Goal: Task Accomplishment & Management: Complete application form

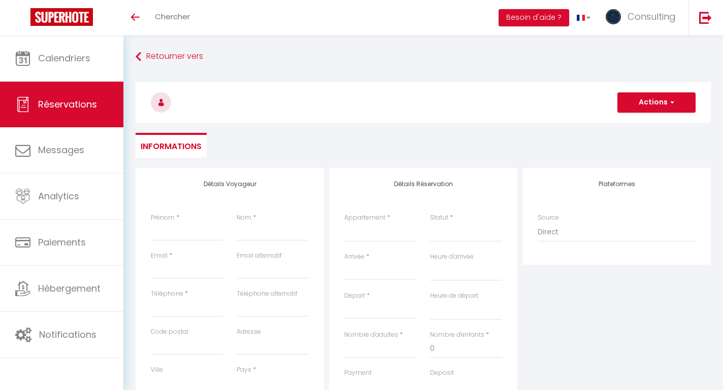
select select
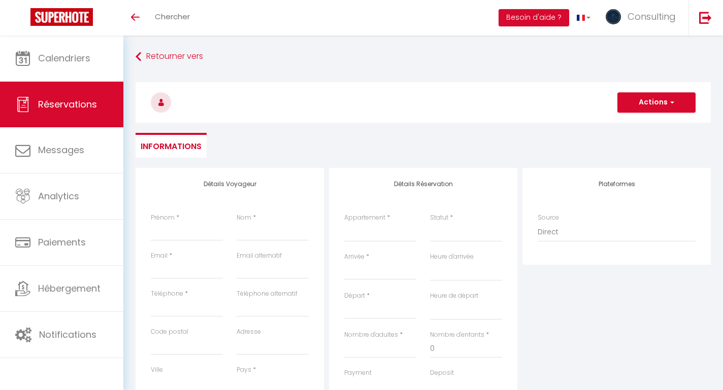
select select
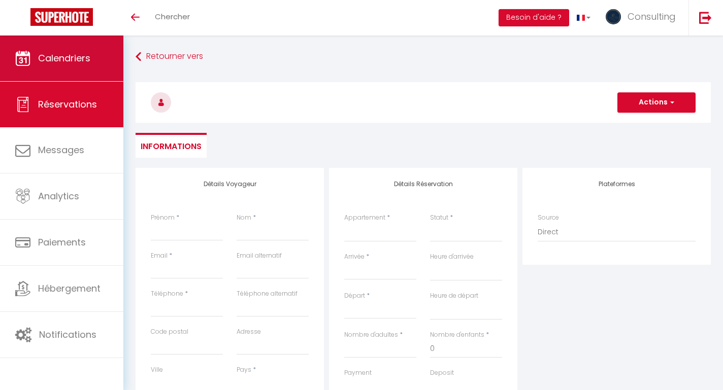
click at [99, 56] on link "Calendriers" at bounding box center [61, 59] width 123 height 46
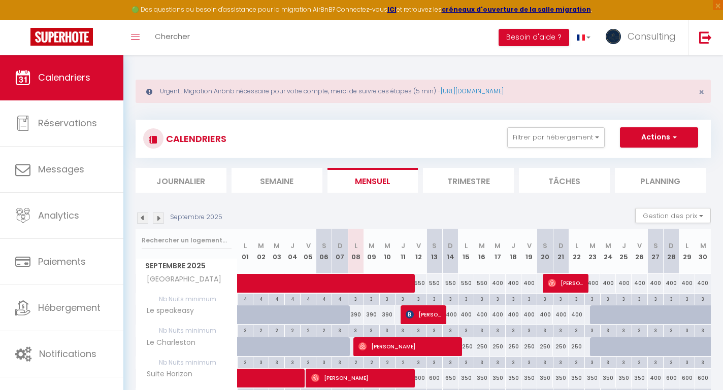
click at [158, 216] on img at bounding box center [158, 218] width 11 height 11
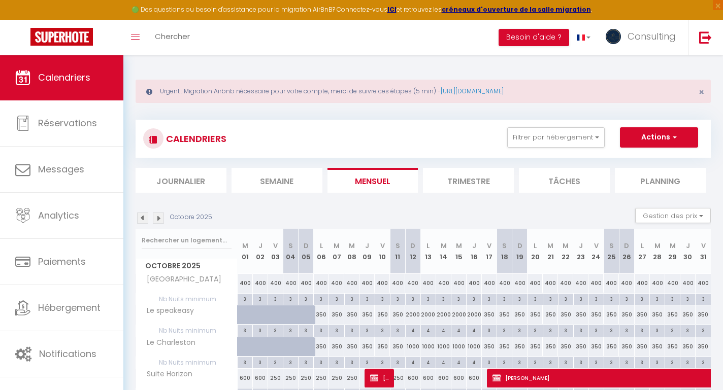
scroll to position [90, 0]
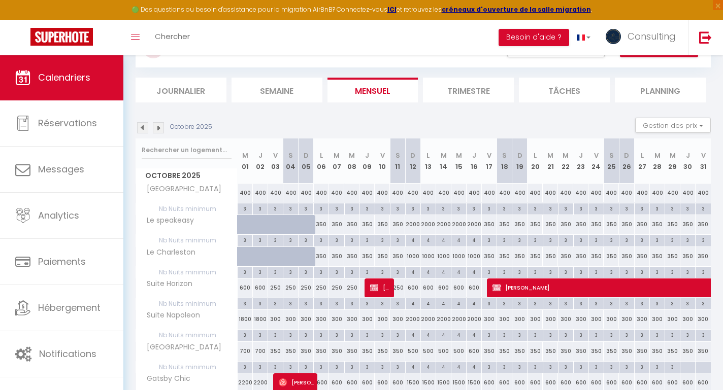
click at [387, 287] on span "[PERSON_NAME] Proprietaire" at bounding box center [380, 287] width 20 height 19
select select "OK"
select select "KO"
select select "0"
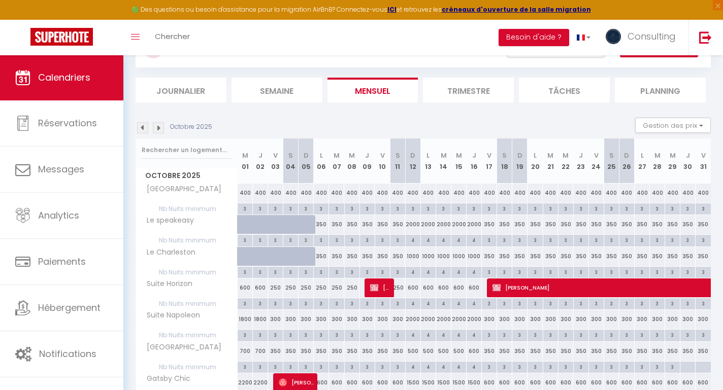
select select "1"
select select
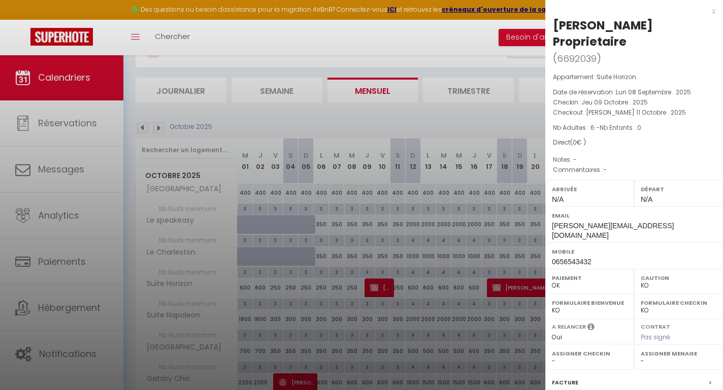
click at [400, 123] on div at bounding box center [361, 195] width 723 height 390
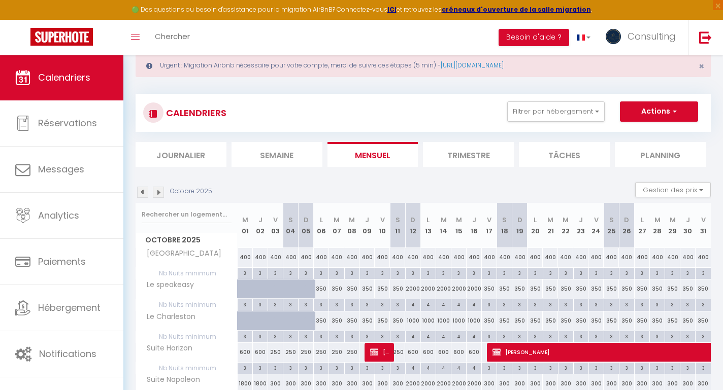
scroll to position [4, 0]
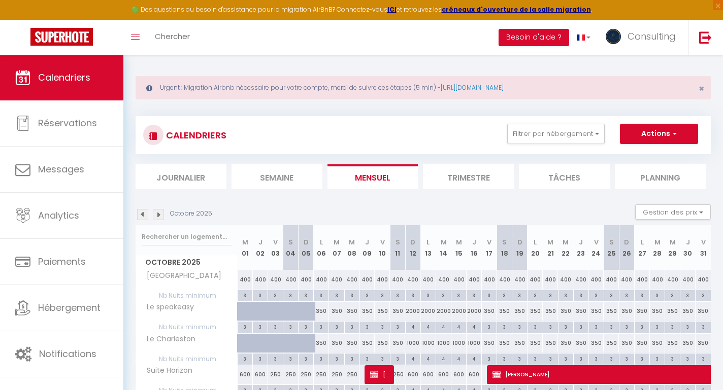
click at [643, 133] on button "Actions" at bounding box center [659, 134] width 78 height 20
click at [145, 213] on img at bounding box center [142, 214] width 11 height 11
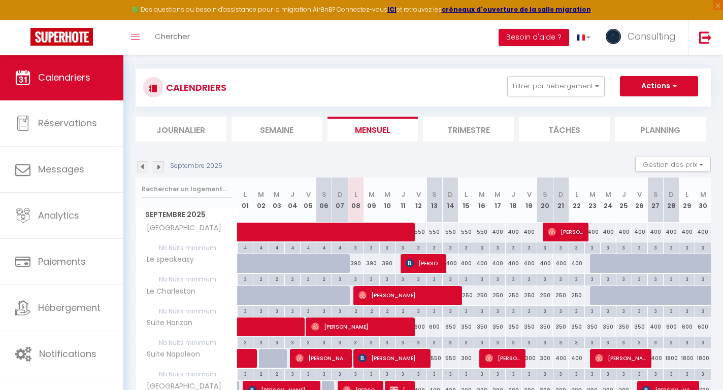
scroll to position [17, 0]
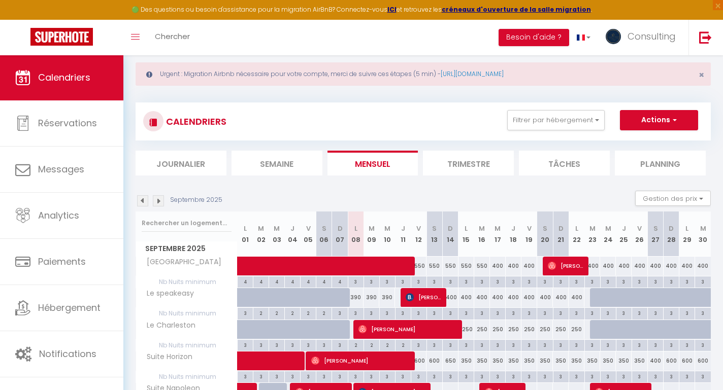
click at [680, 122] on button "Actions" at bounding box center [659, 120] width 78 height 20
click at [648, 143] on link "Nouvelle réservation" at bounding box center [648, 143] width 88 height 15
select select
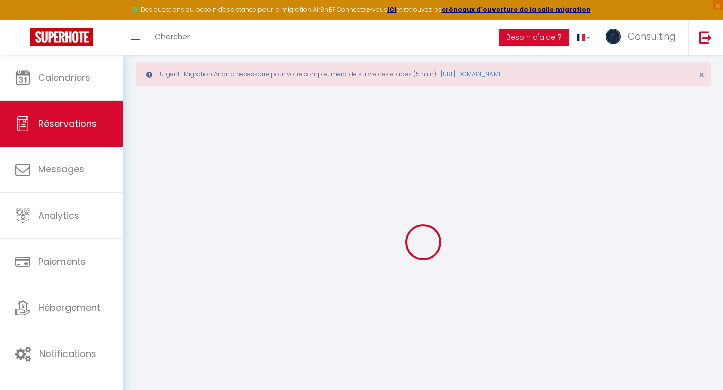
select select
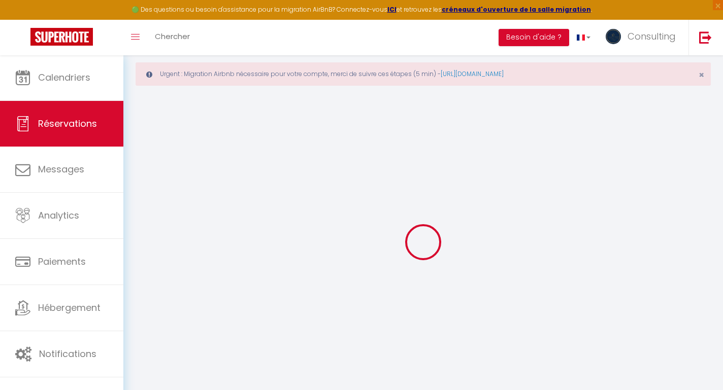
select select
checkbox input "false"
select select
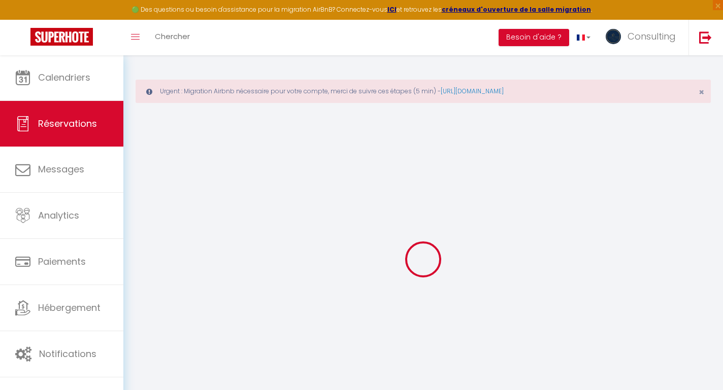
select select
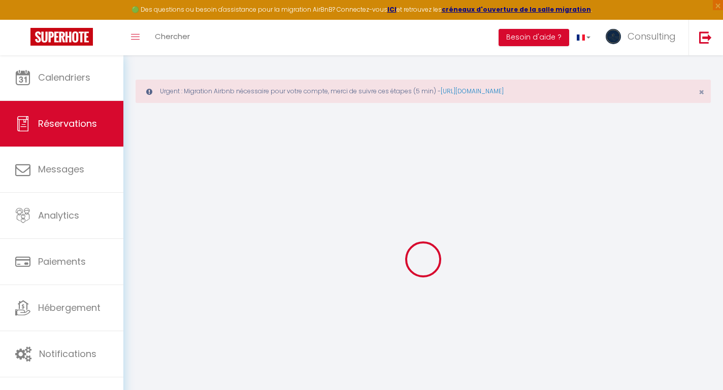
select select
checkbox input "false"
select select
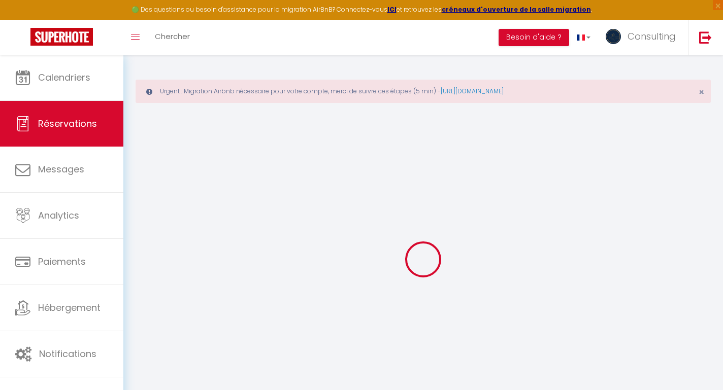
select select
checkbox input "false"
select select
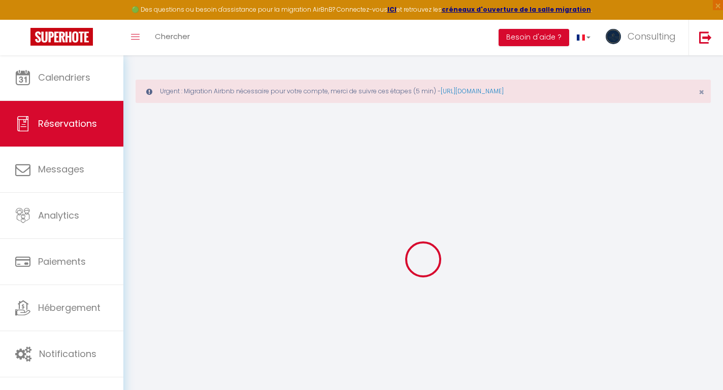
select select
checkbox input "false"
select select
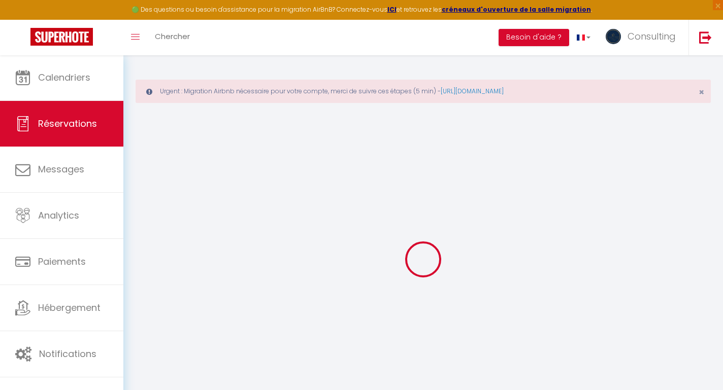
select select
checkbox input "false"
select select
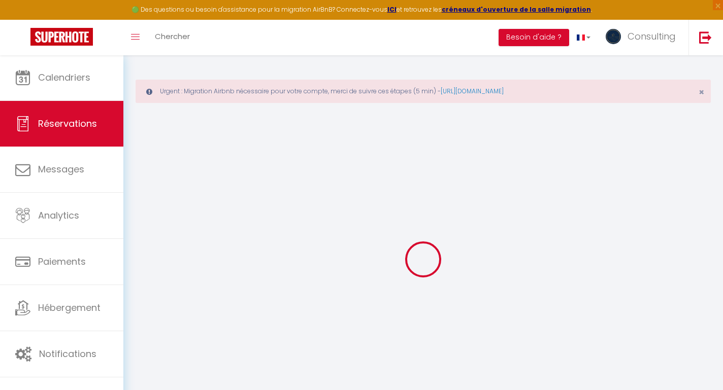
select select
